Goal: Task Accomplishment & Management: Manage account settings

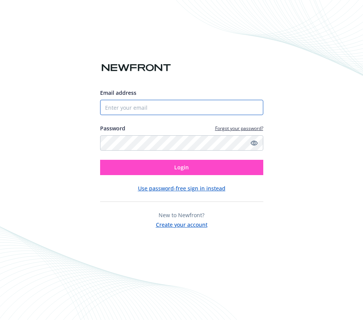
type input "3232469327"
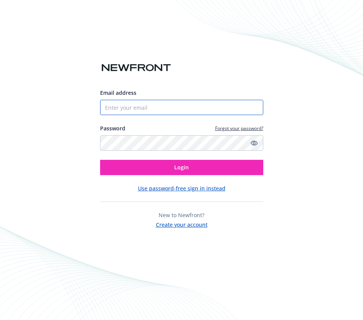
type input "3232469327"
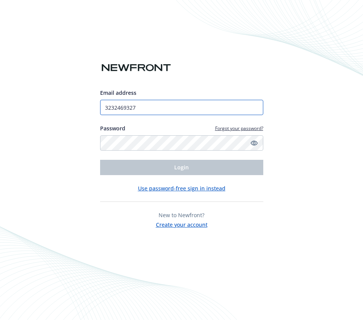
drag, startPoint x: 143, startPoint y: 104, endPoint x: 81, endPoint y: 112, distance: 62.5
click at [81, 112] on div "Email address 3232469327 Password Forgot your password? Login Use password-free…" at bounding box center [181, 160] width 363 height 320
click at [291, 175] on div "Email address [DOMAIN_NAME] Password Forgot your password? Login Use password-f…" at bounding box center [181, 160] width 363 height 320
click at [254, 143] on icon "Show password" at bounding box center [254, 143] width 7 height 7
click at [269, 261] on div "Email address [DOMAIN_NAME] Password Forgot your password? Login Use password-f…" at bounding box center [181, 160] width 363 height 320
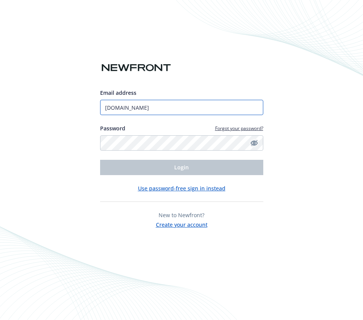
click at [165, 111] on input "[DOMAIN_NAME]" at bounding box center [181, 107] width 163 height 15
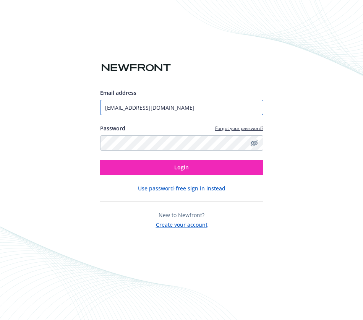
type input "[EMAIL_ADDRESS][DOMAIN_NAME]"
click at [271, 249] on div "Email address [EMAIL_ADDRESS][DOMAIN_NAME] Password Forgot your password? Login…" at bounding box center [181, 160] width 363 height 320
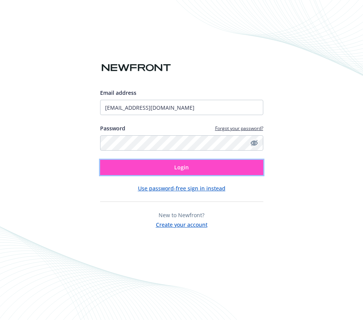
click at [191, 165] on button "Login" at bounding box center [181, 167] width 163 height 15
